Goal: Register for event/course

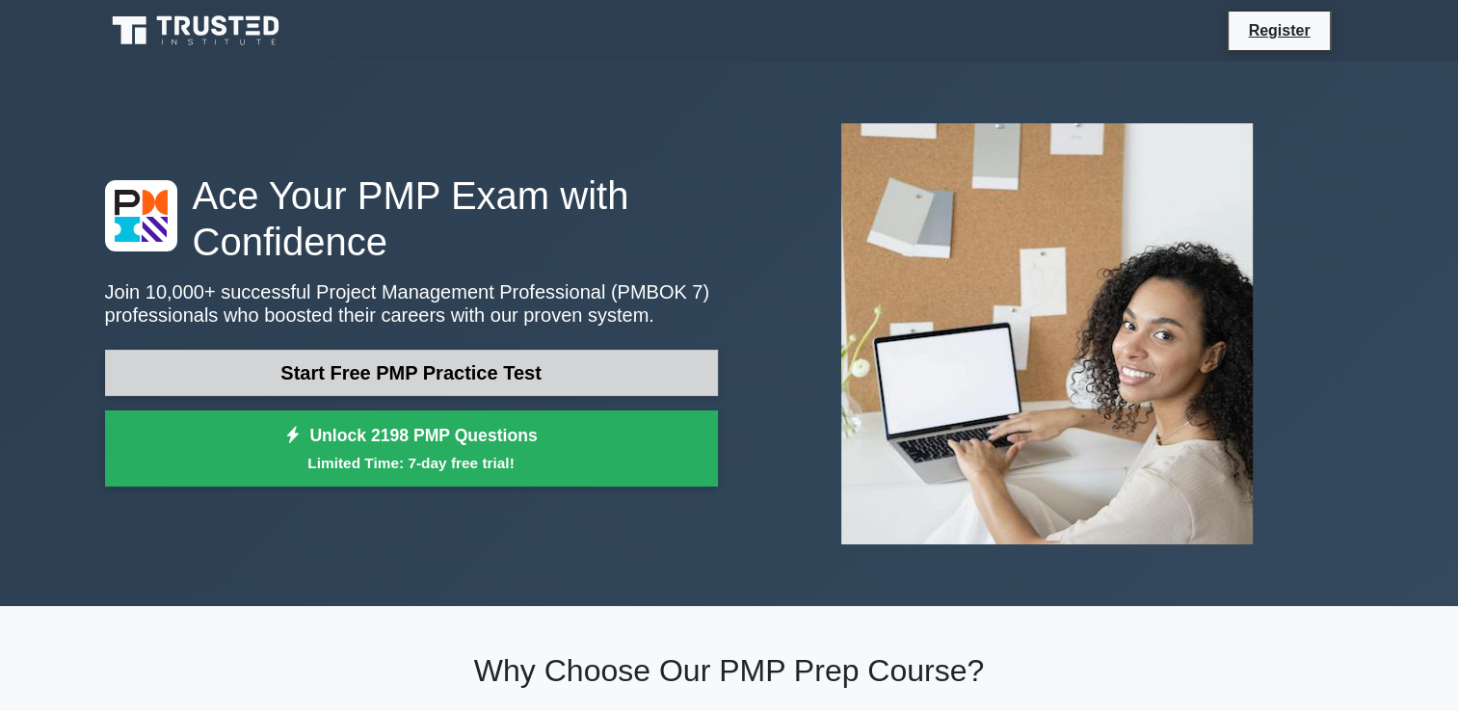
click at [391, 382] on link "Start Free PMP Practice Test" at bounding box center [411, 373] width 613 height 46
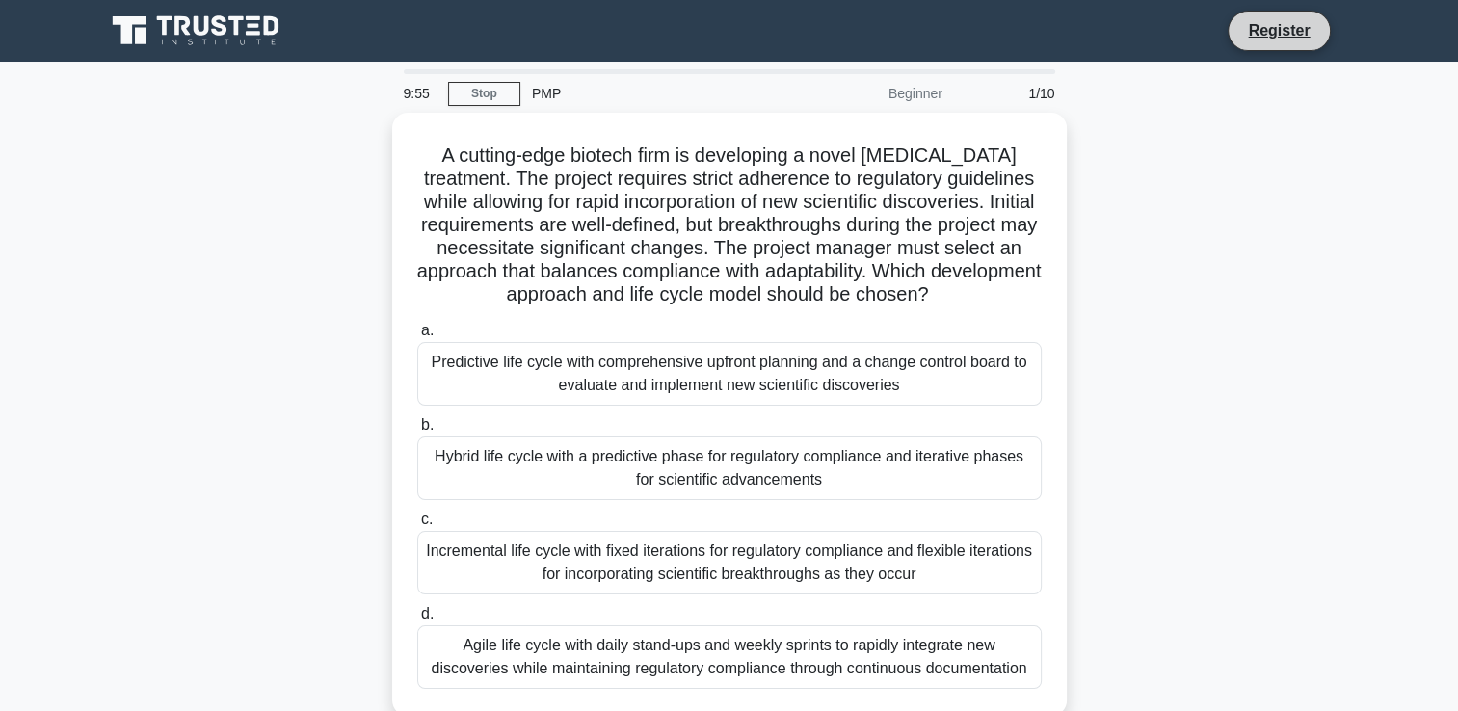
click at [1260, 14] on li "Register" at bounding box center [1278, 31] width 102 height 40
drag, startPoint x: 1260, startPoint y: 14, endPoint x: 1270, endPoint y: 29, distance: 17.4
click at [1270, 29] on li "Register" at bounding box center [1278, 31] width 102 height 40
click at [1270, 29] on link "Register" at bounding box center [1278, 30] width 85 height 24
